Goal: Find specific page/section: Find specific page/section

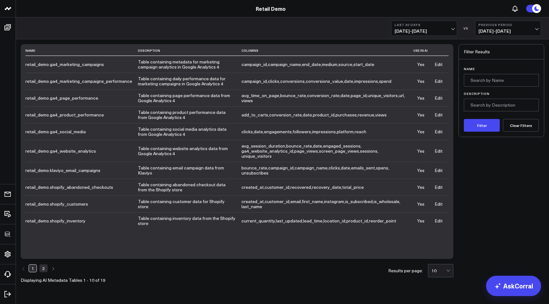
click at [438, 65] on link "Edit" at bounding box center [439, 64] width 8 height 6
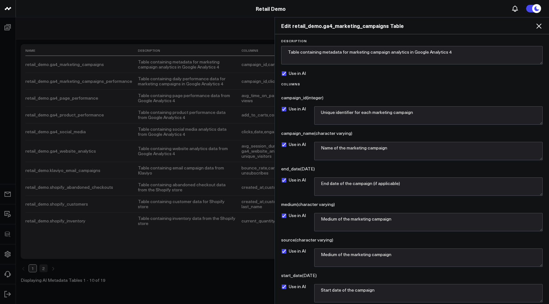
click at [541, 25] on icon at bounding box center [539, 26] width 8 height 8
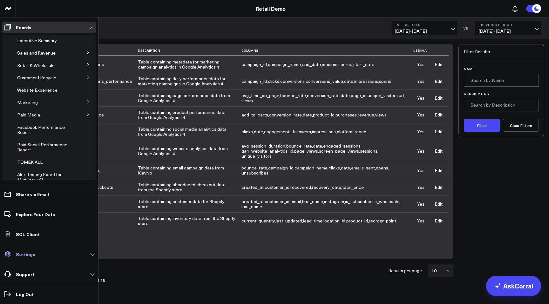
click at [33, 257] on link "Settings" at bounding box center [49, 254] width 94 height 11
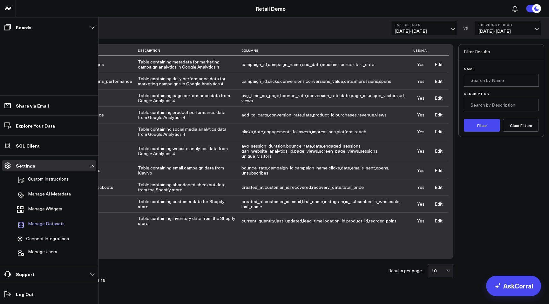
click at [54, 224] on span "Manage Datasets" at bounding box center [46, 225] width 37 height 8
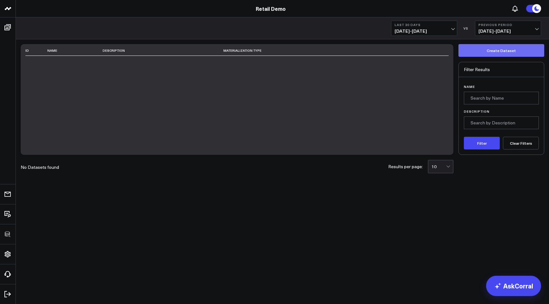
click at [491, 50] on button "Create Dataset" at bounding box center [501, 50] width 86 height 13
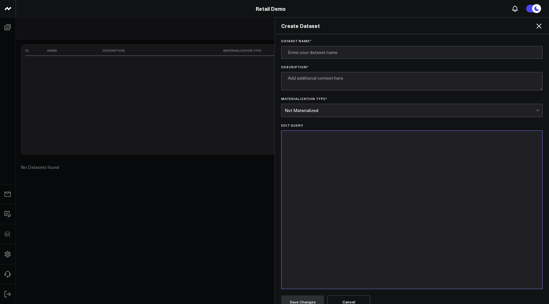
click at [539, 26] on icon at bounding box center [538, 26] width 5 height 5
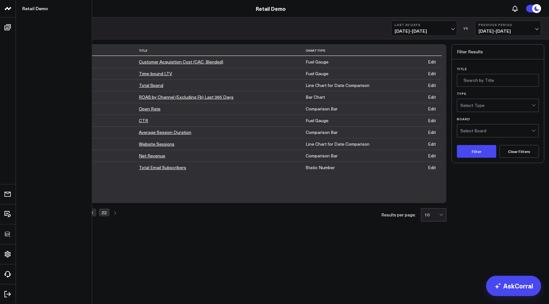
click at [6, 11] on icon at bounding box center [8, 9] width 8 height 8
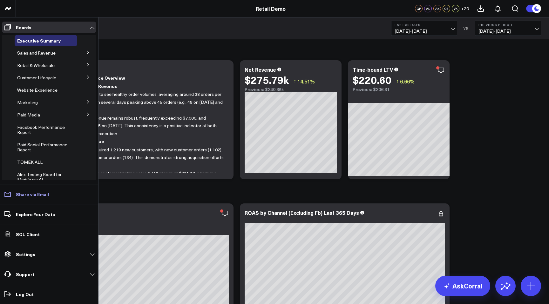
click at [34, 196] on p "Share via Email" at bounding box center [32, 194] width 33 height 5
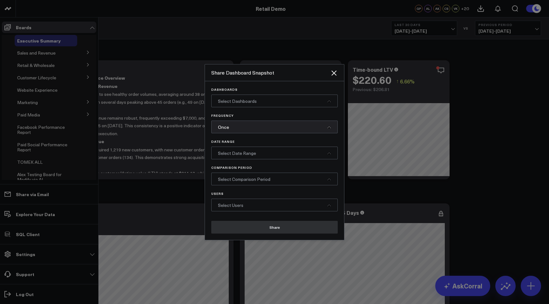
click at [19, 220] on div at bounding box center [274, 152] width 549 height 304
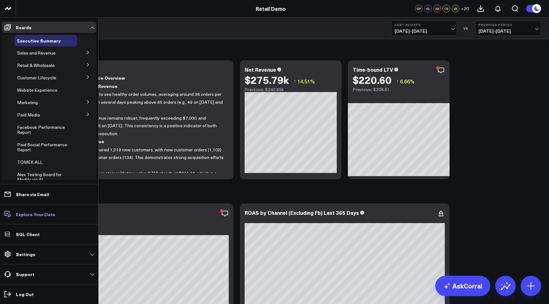
click at [32, 214] on p "Explore Your Data" at bounding box center [35, 214] width 39 height 5
click at [25, 235] on p "SQL Client" at bounding box center [28, 234] width 24 height 5
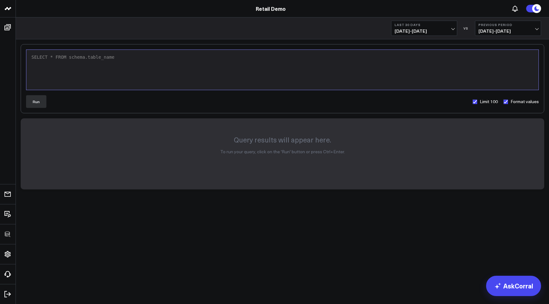
click at [184, 220] on div "9 1 › SELECT * FROM schema.table_name Run Limit 100 Format values Query results…" at bounding box center [282, 133] width 533 height 188
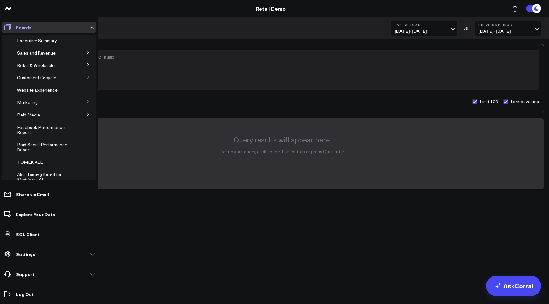
click at [23, 26] on p "Boards" at bounding box center [24, 27] width 16 height 5
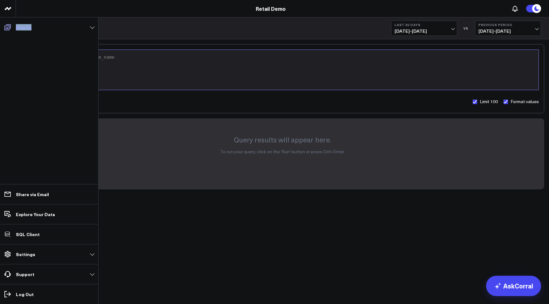
click at [23, 26] on p "Boards" at bounding box center [24, 27] width 16 height 5
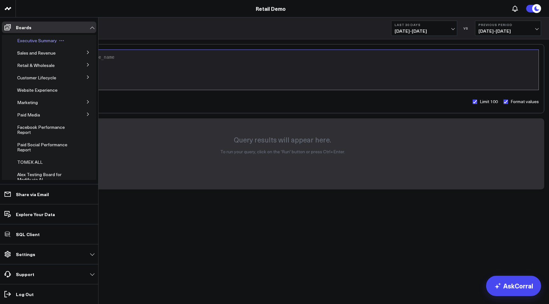
click at [28, 37] on span "Executive Summary" at bounding box center [37, 40] width 40 height 6
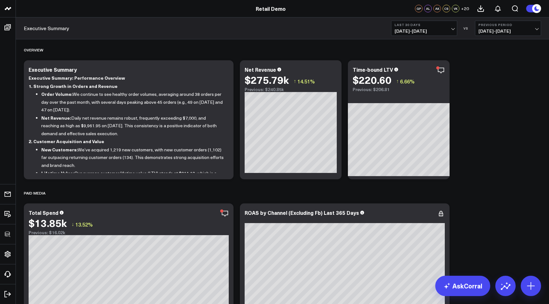
click at [467, 9] on span "+ 20" at bounding box center [465, 8] width 8 height 4
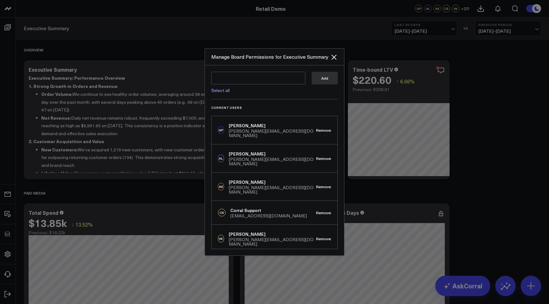
click at [220, 91] on link "Select all" at bounding box center [220, 90] width 18 height 6
type textarea "@Liz Vanzura @Amanda Zarle @Uttam Kumaran @Robert Tseng @Connor Fenn @Michael M…"
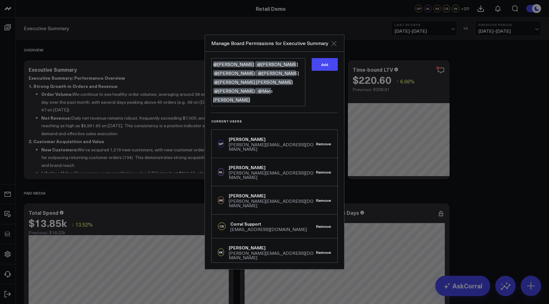
click at [335, 47] on icon "Close" at bounding box center [334, 44] width 8 height 8
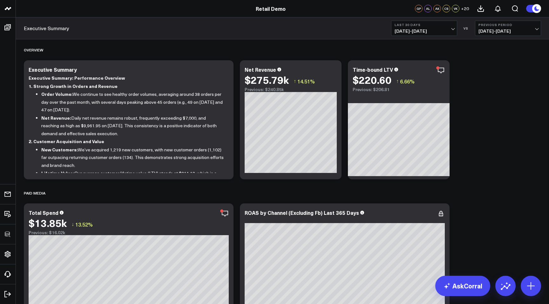
click at [467, 8] on span "+ 20" at bounding box center [465, 8] width 8 height 4
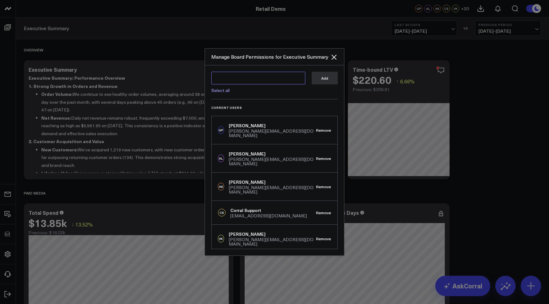
click at [301, 79] on textarea at bounding box center [258, 78] width 94 height 13
click at [162, 31] on div at bounding box center [274, 152] width 549 height 304
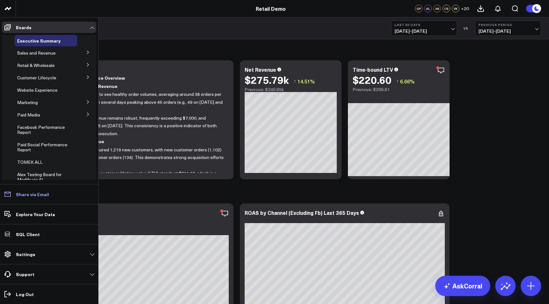
click at [7, 195] on icon at bounding box center [8, 195] width 8 height 8
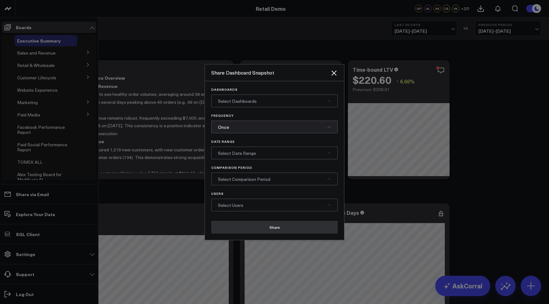
click at [7, 213] on div at bounding box center [274, 152] width 549 height 304
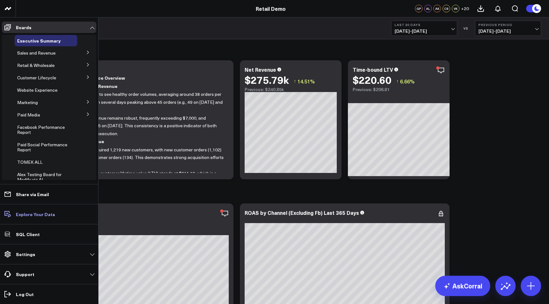
click at [12, 213] on span at bounding box center [7, 214] width 11 height 11
click at [16, 237] on link "SQL Client" at bounding box center [49, 234] width 94 height 11
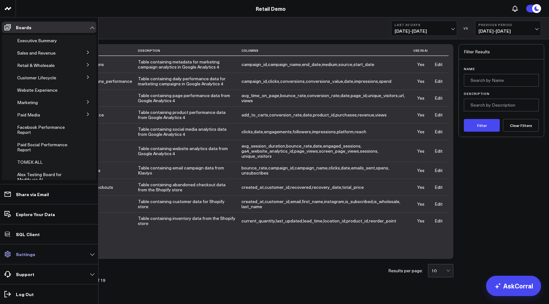
click at [30, 256] on p "Settings" at bounding box center [25, 254] width 19 height 5
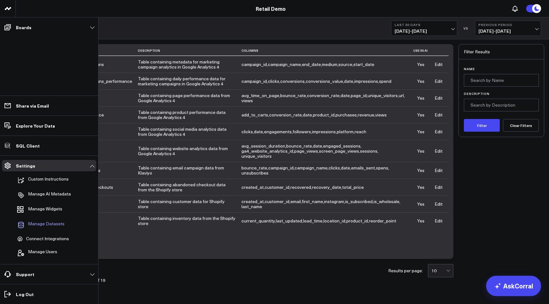
click at [54, 220] on link "Manage Datasets" at bounding box center [46, 225] width 63 height 14
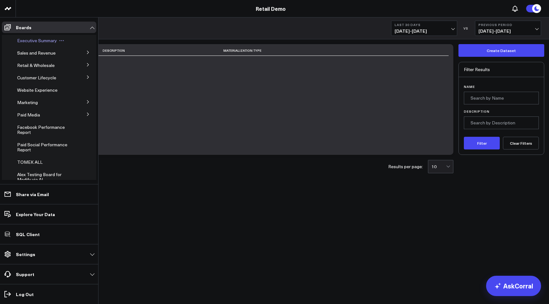
click at [28, 39] on span "Executive Summary" at bounding box center [37, 40] width 40 height 6
